Goal: Check status: Check status

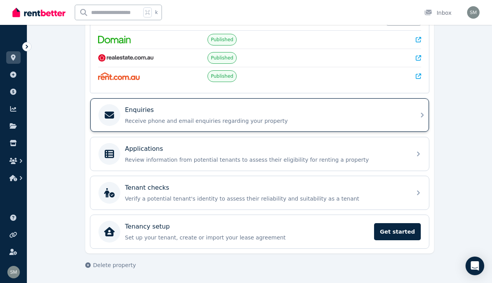
scroll to position [180, 0]
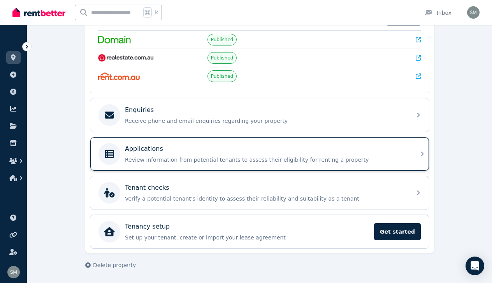
click at [135, 145] on p "Applications" at bounding box center [144, 148] width 38 height 9
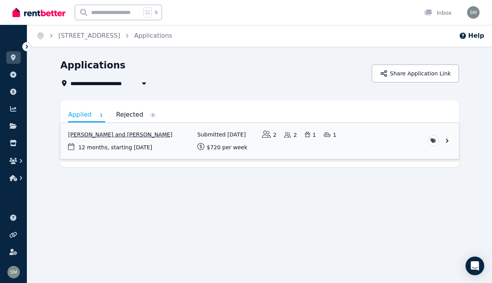
click at [143, 133] on link "View application: Ashleigh Koch and Daniel Gibson" at bounding box center [259, 141] width 398 height 36
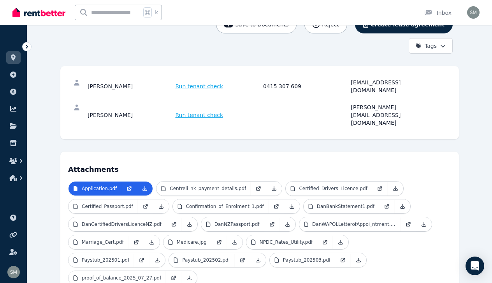
scroll to position [108, 0]
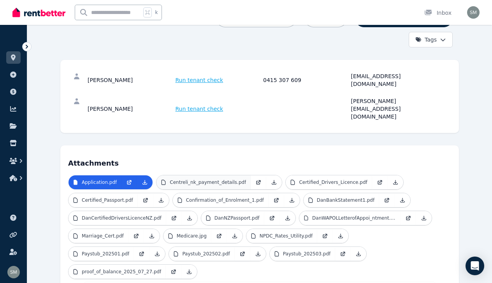
click at [205, 179] on p "Centreli_nk_payment_details.pdf" at bounding box center [208, 182] width 76 height 6
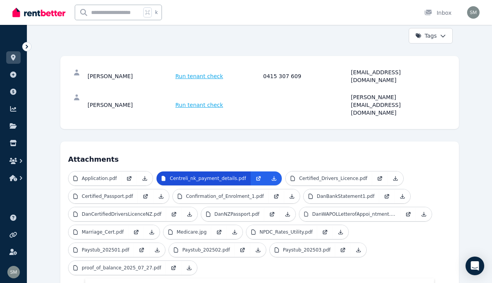
scroll to position [130, 0]
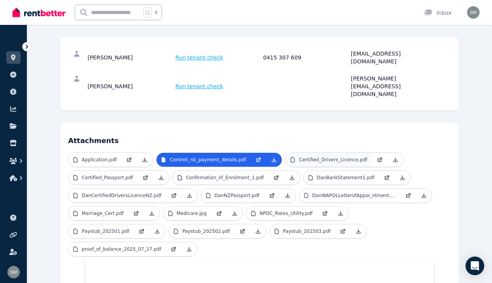
click at [329, 153] on link "Certified_Drivers_Licence.pdf" at bounding box center [328, 160] width 86 height 14
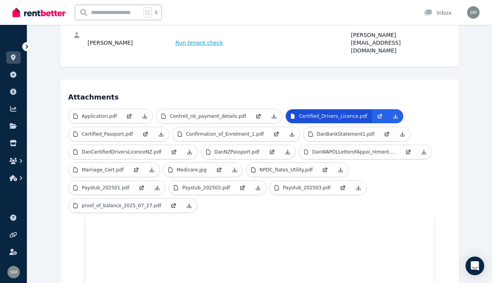
scroll to position [165, 0]
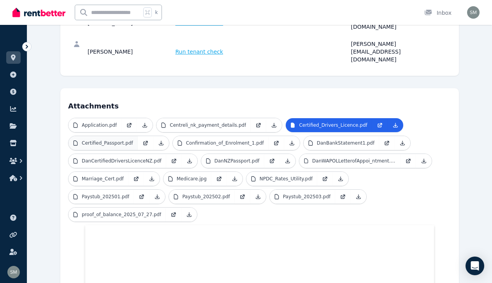
click at [126, 140] on p "Certified_Passport.pdf" at bounding box center [107, 143] width 51 height 6
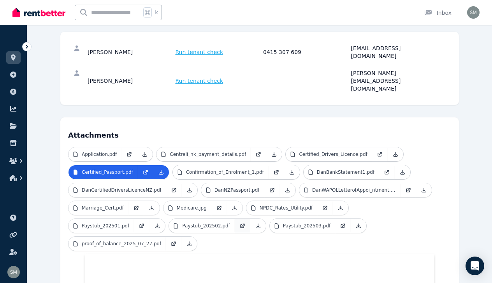
scroll to position [157, 0]
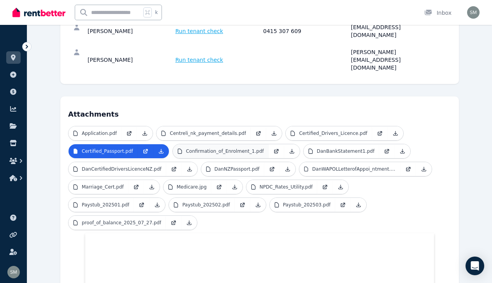
click at [227, 148] on p "Confirmation_of_Enrolment_1.pdf" at bounding box center [225, 151] width 78 height 6
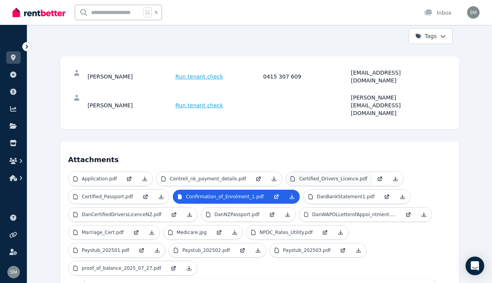
scroll to position [122, 0]
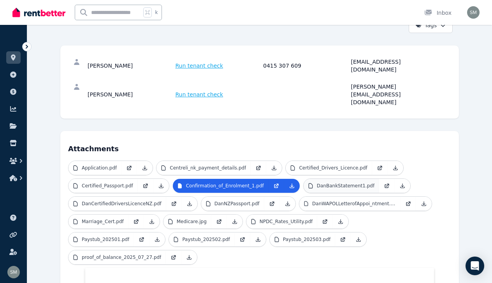
click at [319, 179] on link "DanBankStatement1.pdf" at bounding box center [340, 186] width 75 height 14
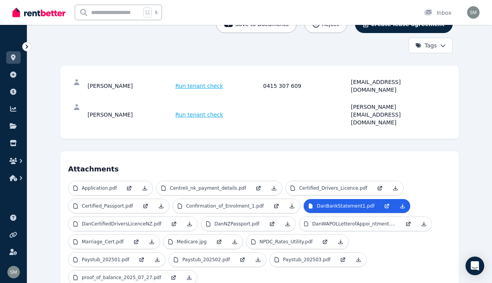
scroll to position [98, 0]
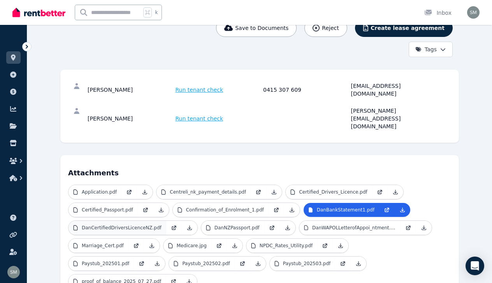
click at [128, 225] on p "DanCertifiedDriversLicenceNZ.pdf" at bounding box center [122, 228] width 80 height 6
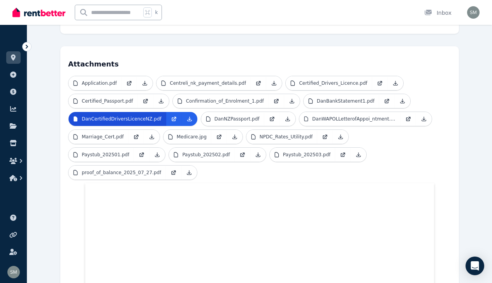
scroll to position [159, 0]
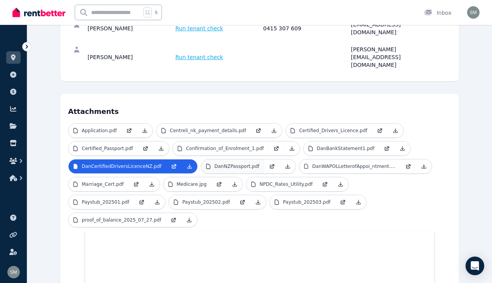
click at [226, 163] on p "DanNZPassport.pdf" at bounding box center [236, 166] width 45 height 6
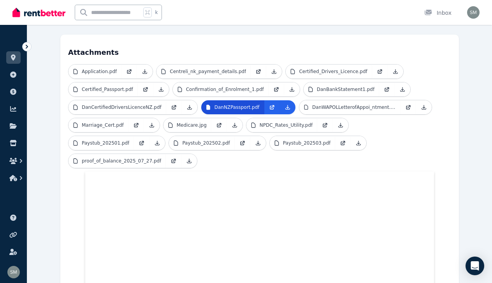
scroll to position [215, 0]
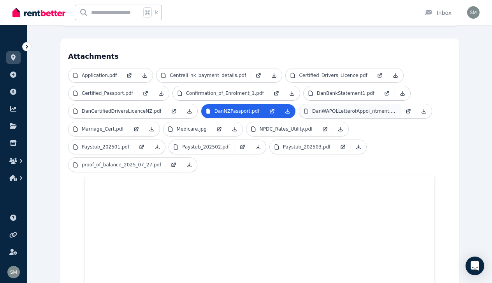
click at [329, 108] on p "DanWAPOLLetterofAppoi_ntment.pdf" at bounding box center [353, 111] width 83 height 6
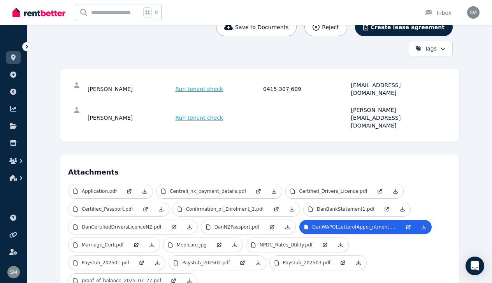
scroll to position [126, 0]
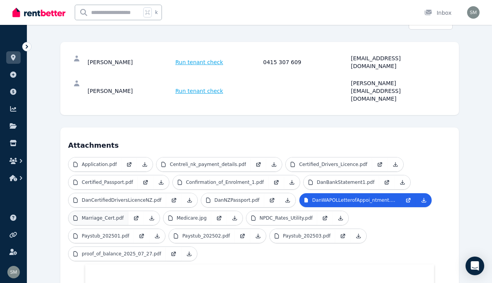
click at [125, 211] on link "Marriage_Cert.pdf" at bounding box center [98, 218] width 60 height 14
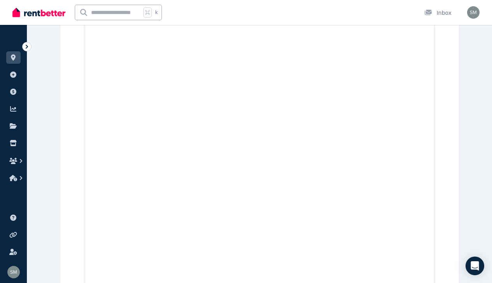
scroll to position [508, 0]
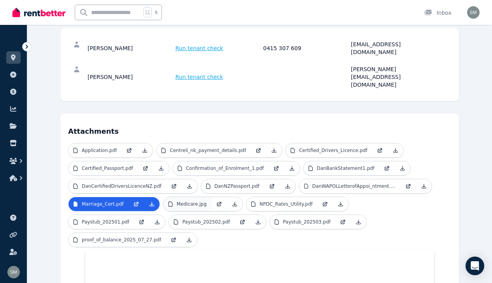
click at [191, 201] on p "Medicare.jpg" at bounding box center [192, 204] width 30 height 6
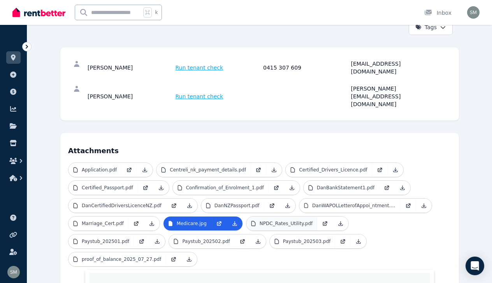
click at [277, 221] on p "NPDC_Rates_Utility.pdf" at bounding box center [285, 224] width 53 height 6
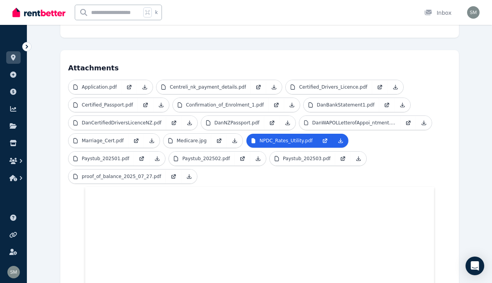
scroll to position [175, 0]
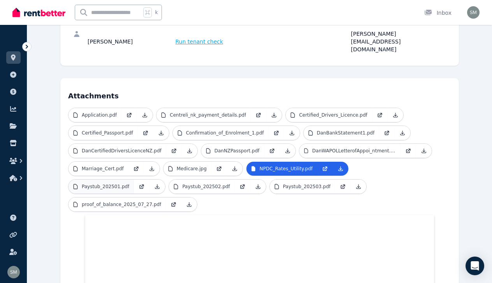
click at [129, 184] on p "Paystub_202501.pdf" at bounding box center [105, 187] width 47 height 6
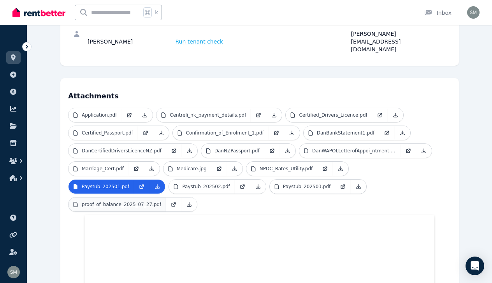
click at [166, 198] on link "proof_of_balance_2025_07_27.pdf" at bounding box center [116, 205] width 97 height 14
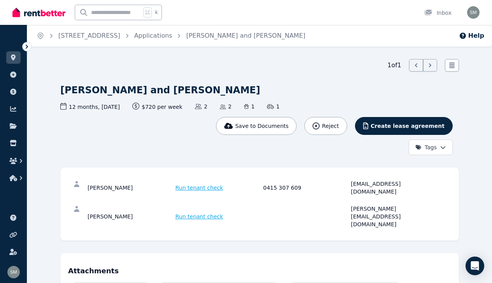
scroll to position [0, 0]
